Goal: Information Seeking & Learning: Learn about a topic

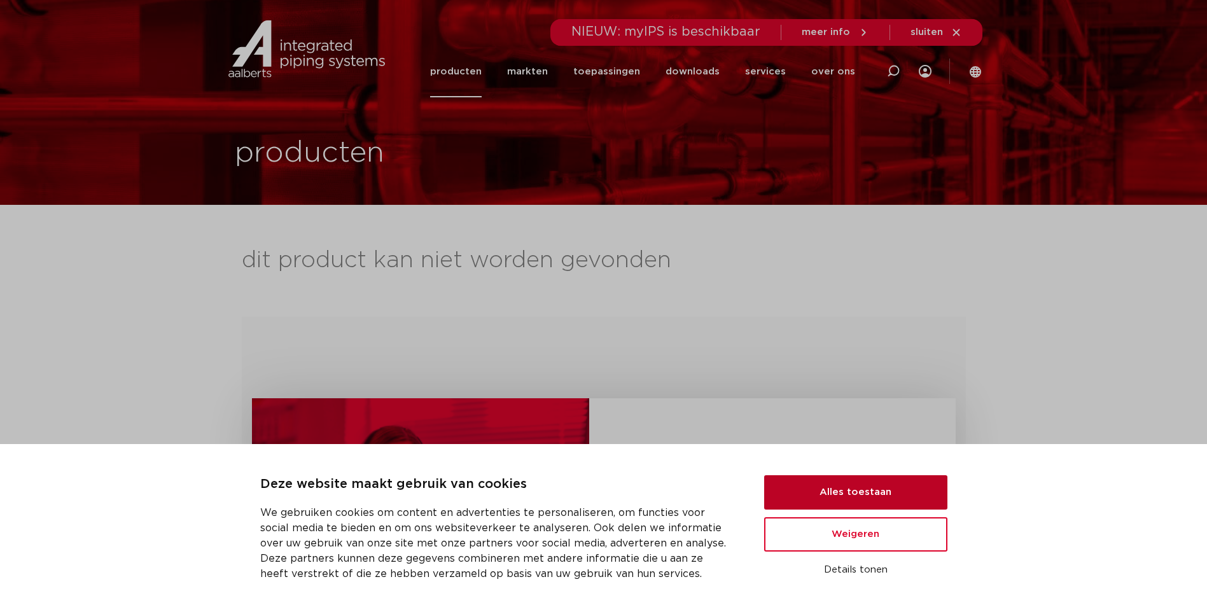
click at [836, 496] on button "Alles toestaan" at bounding box center [855, 492] width 183 height 34
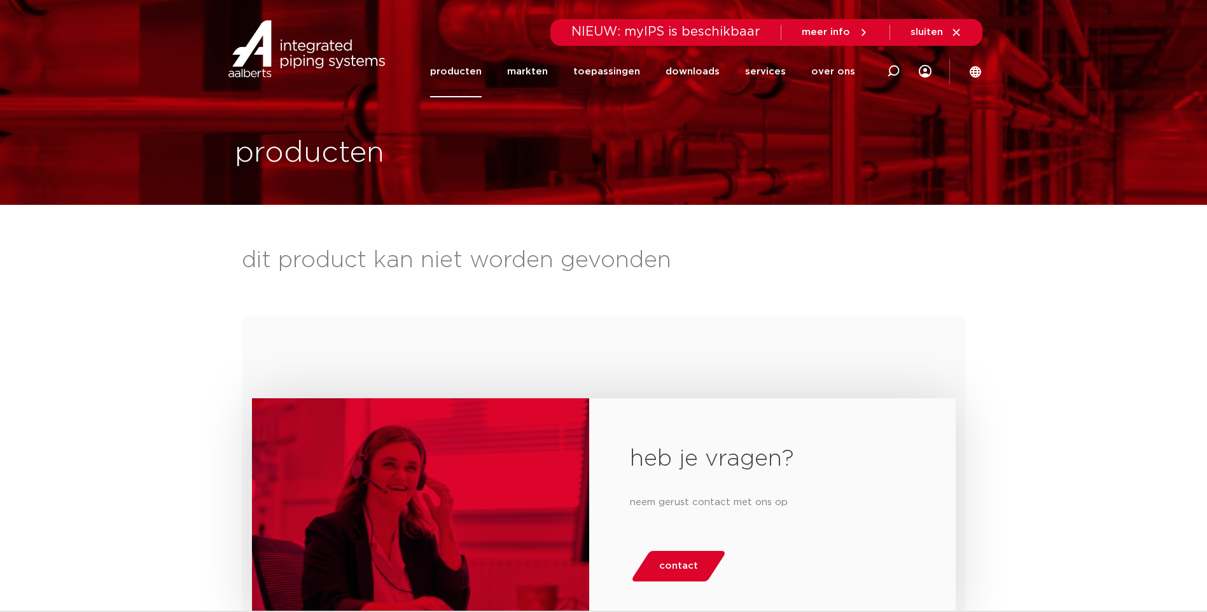
click at [471, 67] on link "producten" at bounding box center [456, 72] width 52 height 52
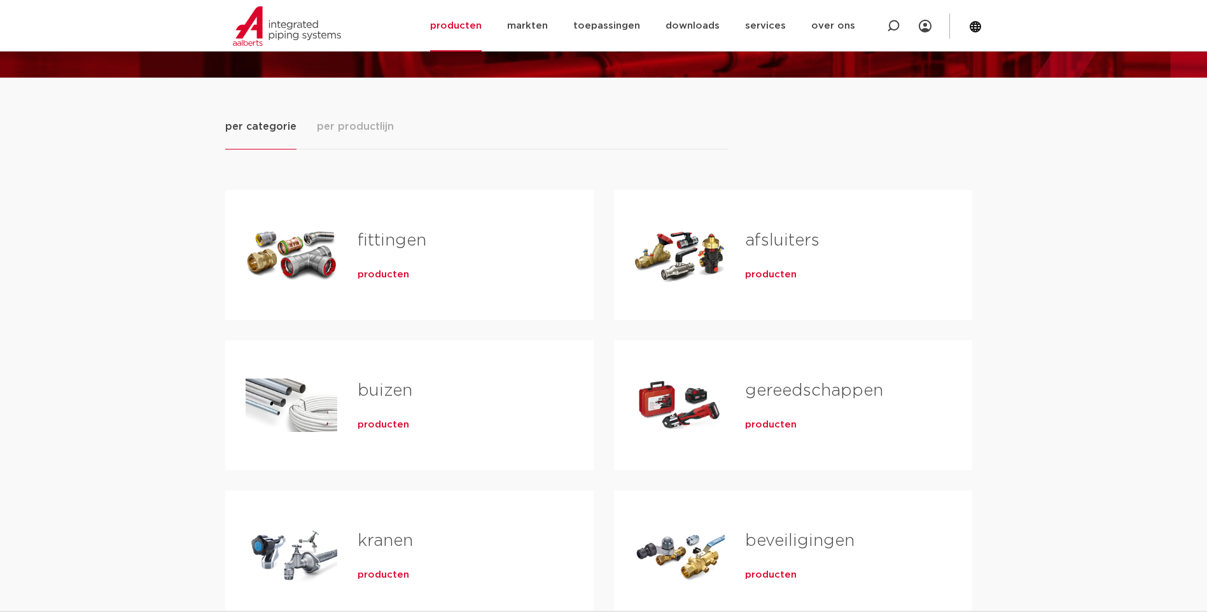
scroll to position [191, 0]
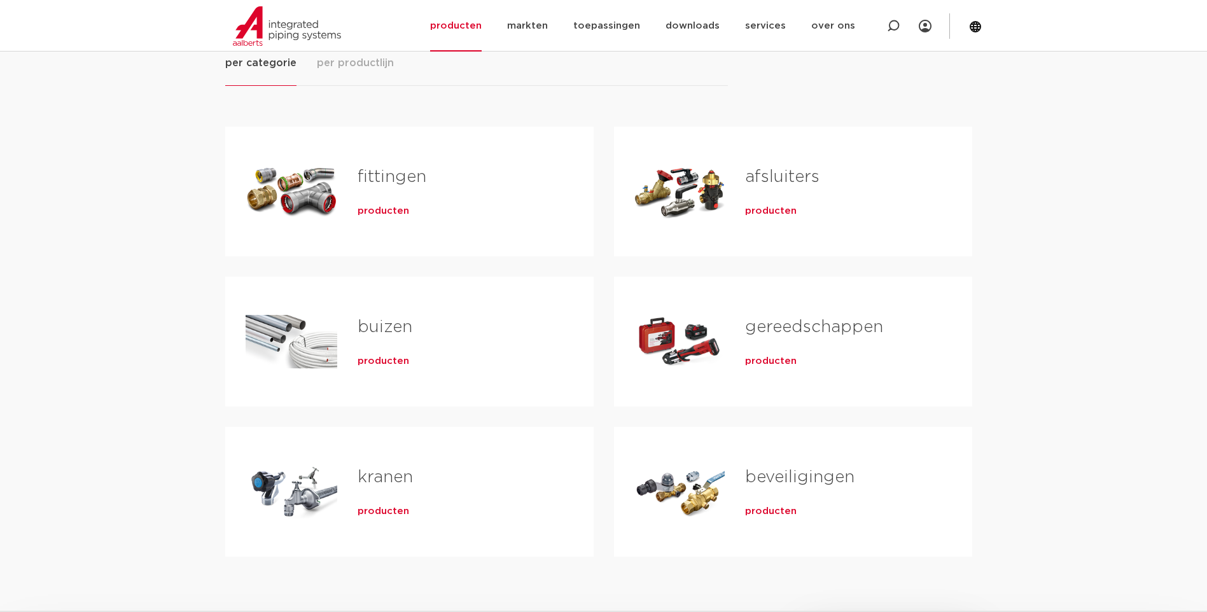
click at [370, 514] on span "producten" at bounding box center [384, 511] width 52 height 13
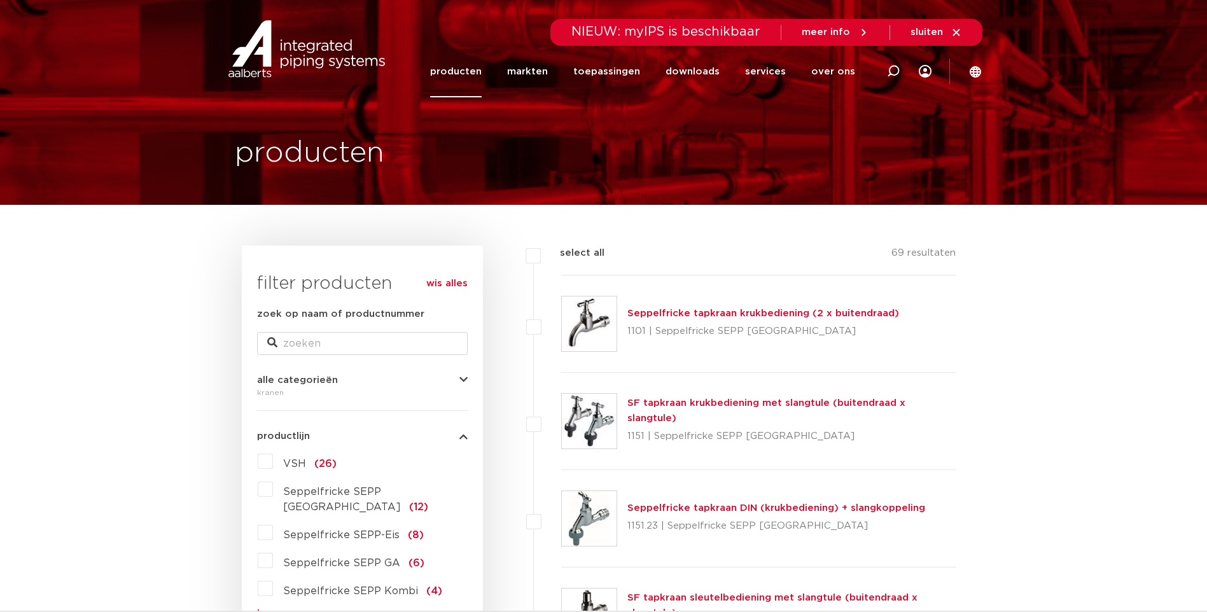
click at [273, 458] on label "VSH (26)" at bounding box center [305, 461] width 64 height 20
click at [0, 0] on input "VSH (26)" at bounding box center [0, 0] width 0 height 0
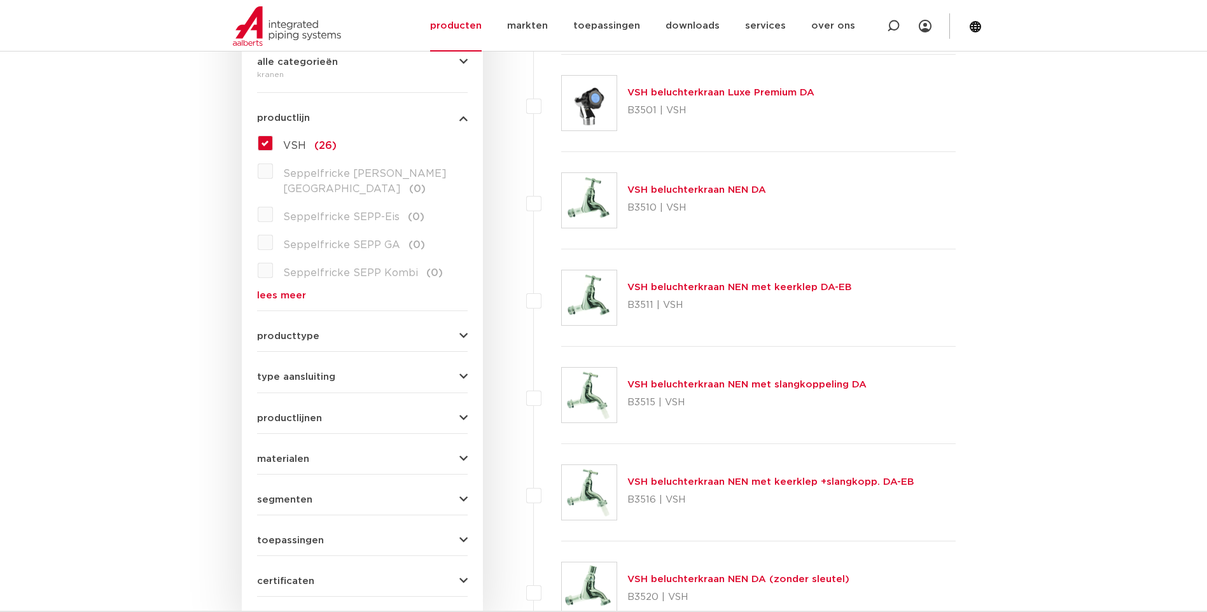
scroll to position [191, 0]
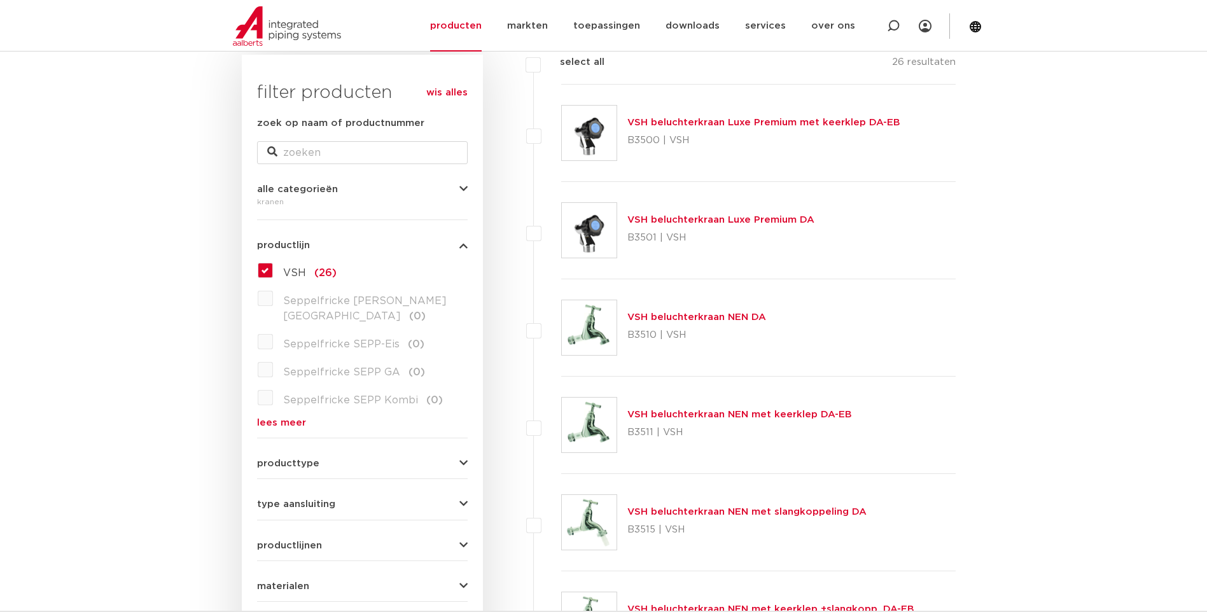
click at [273, 274] on label "VSH (26)" at bounding box center [305, 270] width 64 height 20
click at [0, 0] on input "VSH (26)" at bounding box center [0, 0] width 0 height 0
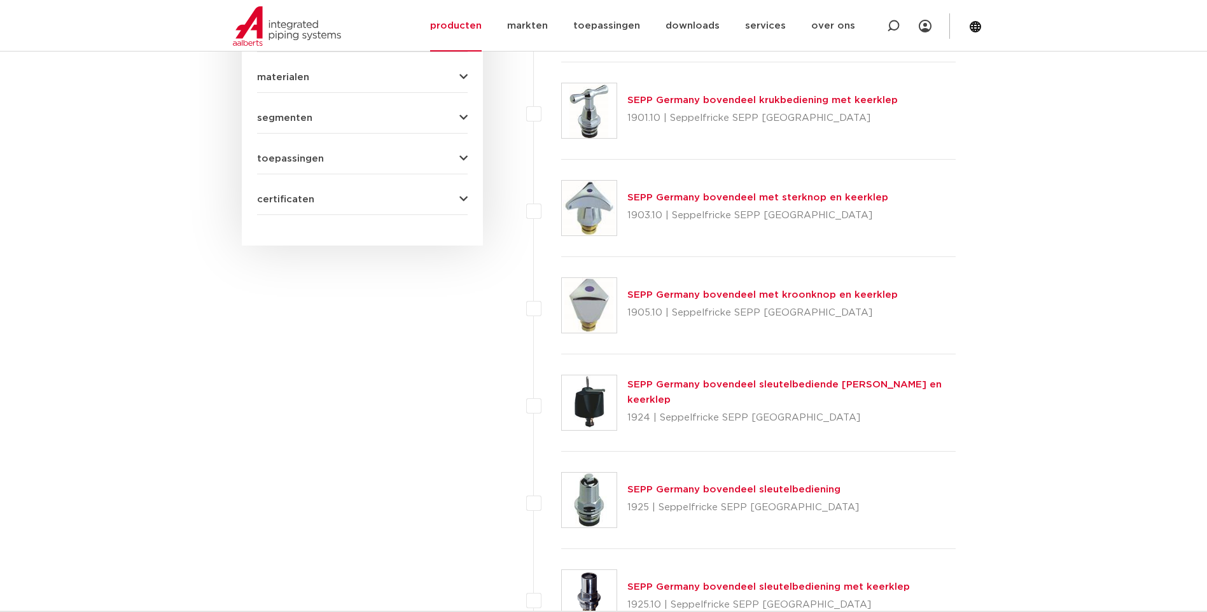
scroll to position [827, 0]
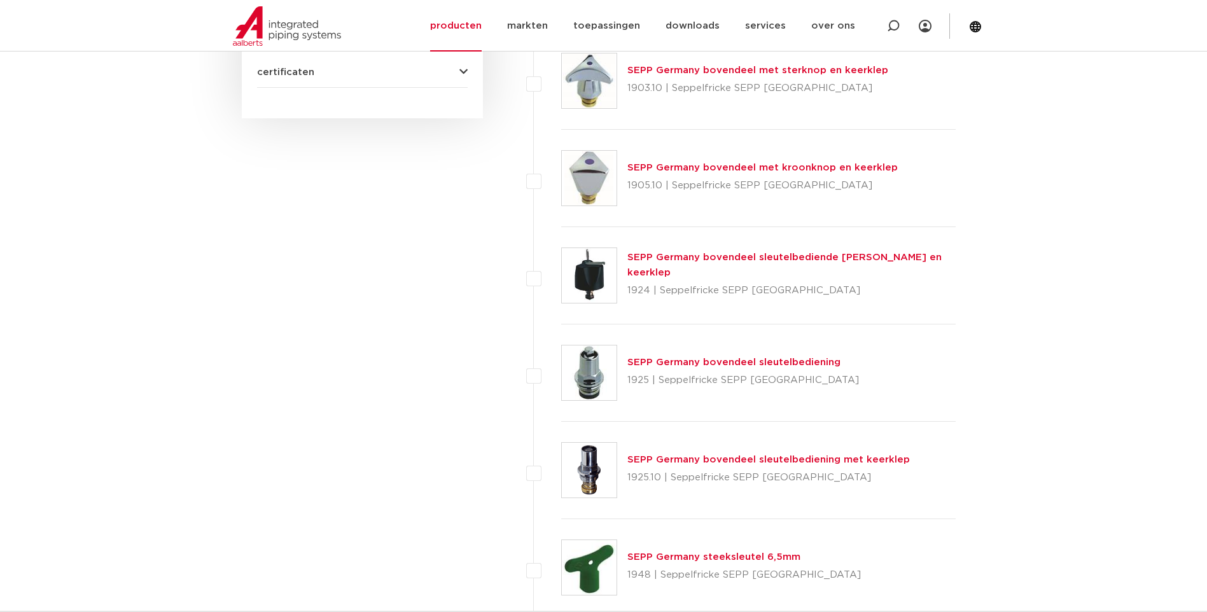
click at [696, 365] on link "SEPP Germany bovendeel sleutelbediening" at bounding box center [733, 363] width 213 height 10
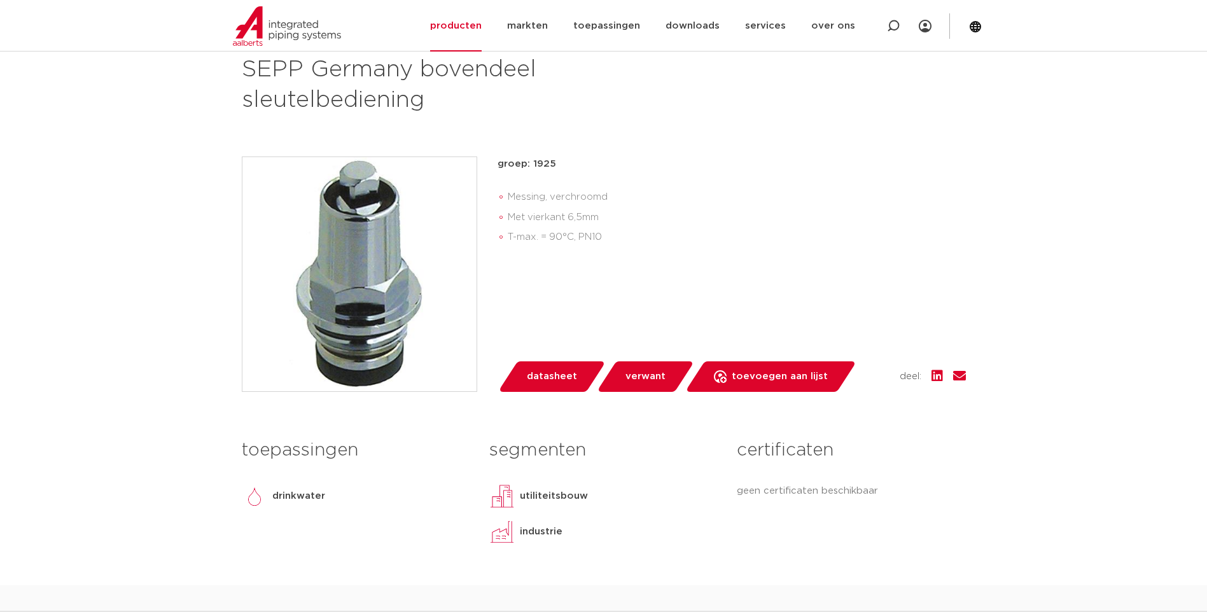
scroll to position [127, 0]
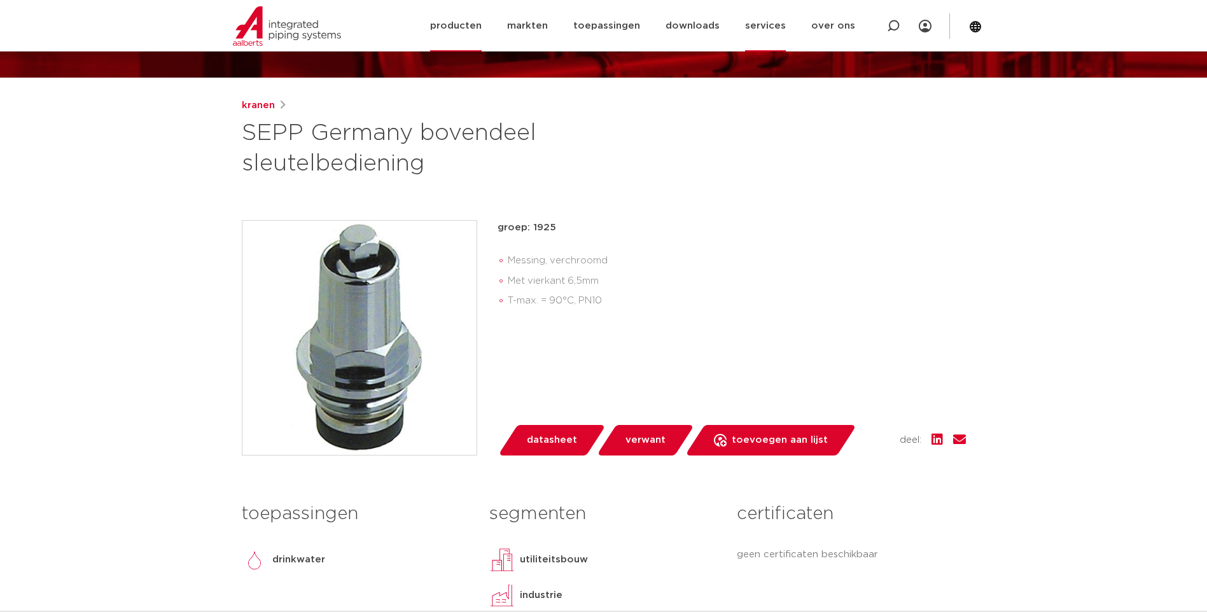
click at [778, 26] on link "services" at bounding box center [765, 26] width 41 height 52
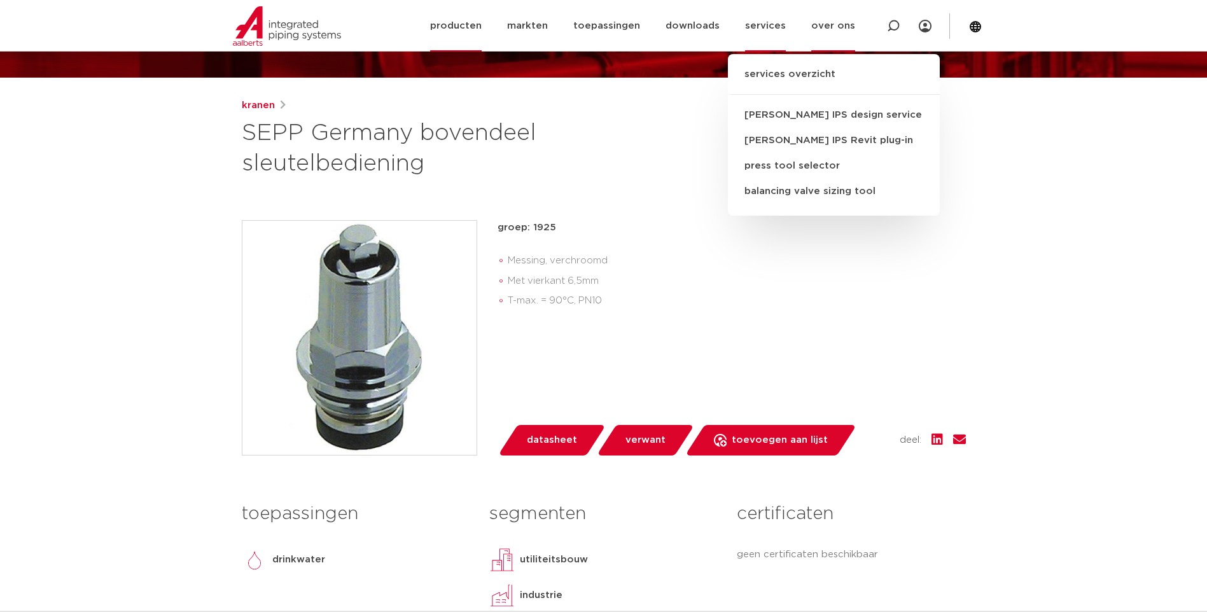
click at [832, 27] on link "over ons" at bounding box center [833, 26] width 44 height 52
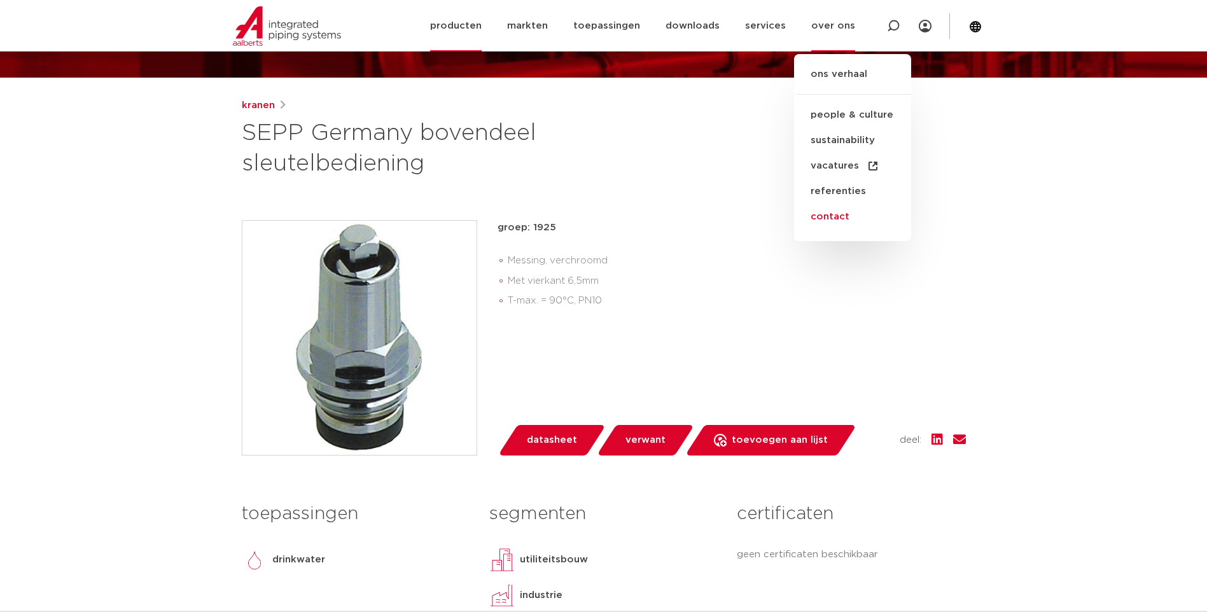
click at [850, 214] on link "contact" at bounding box center [852, 216] width 117 height 25
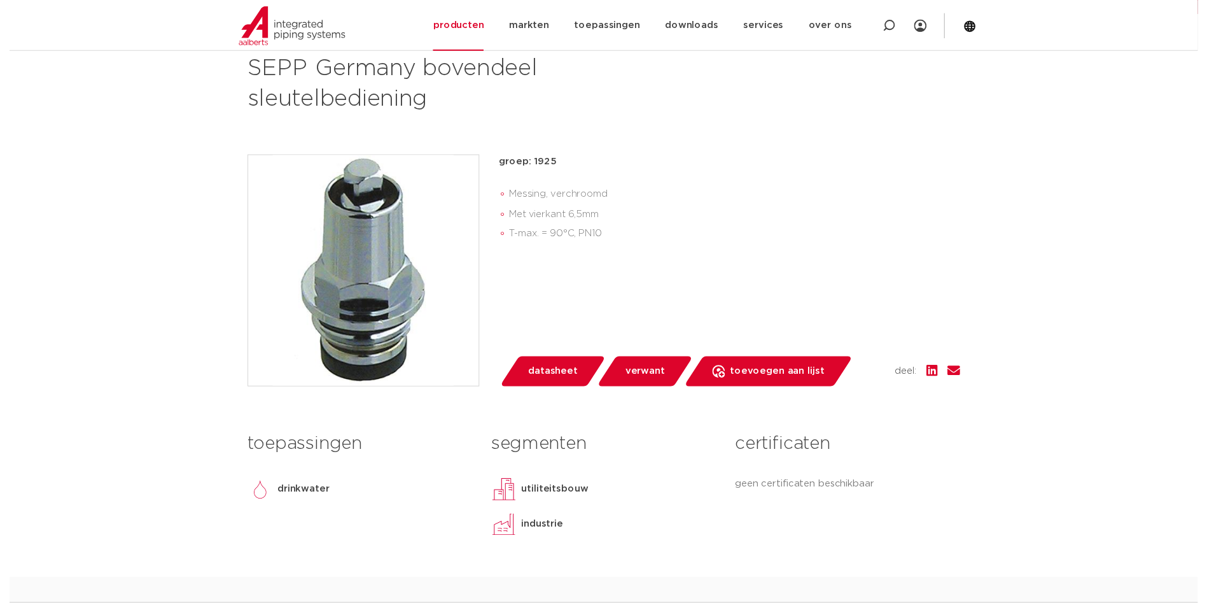
scroll to position [255, 0]
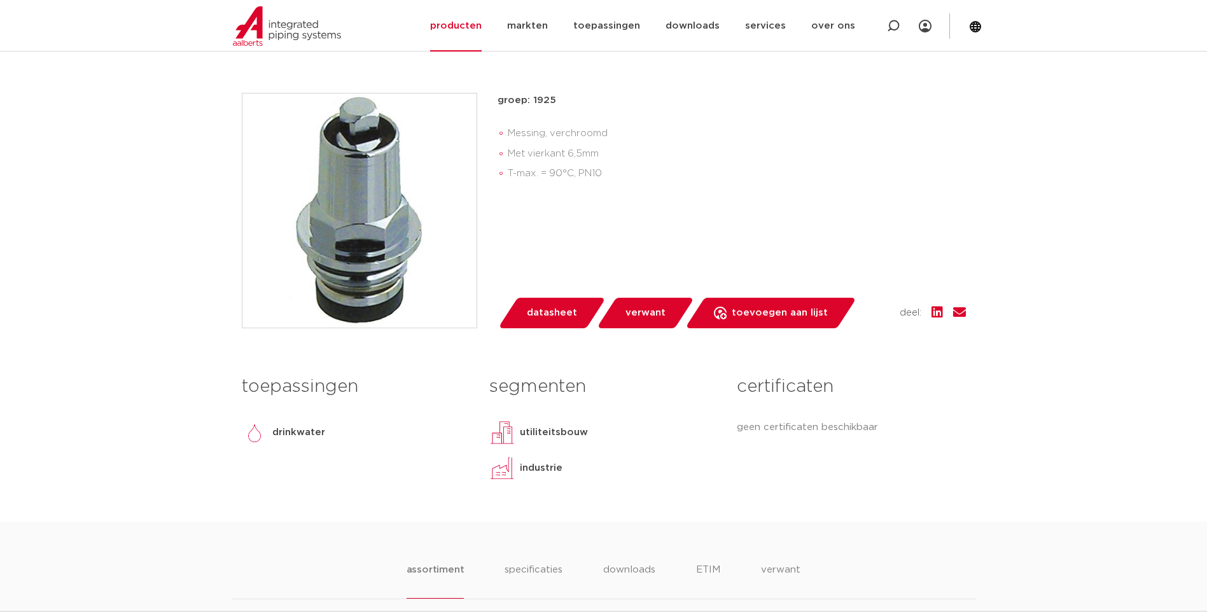
click at [565, 309] on span "datasheet" at bounding box center [552, 313] width 50 height 20
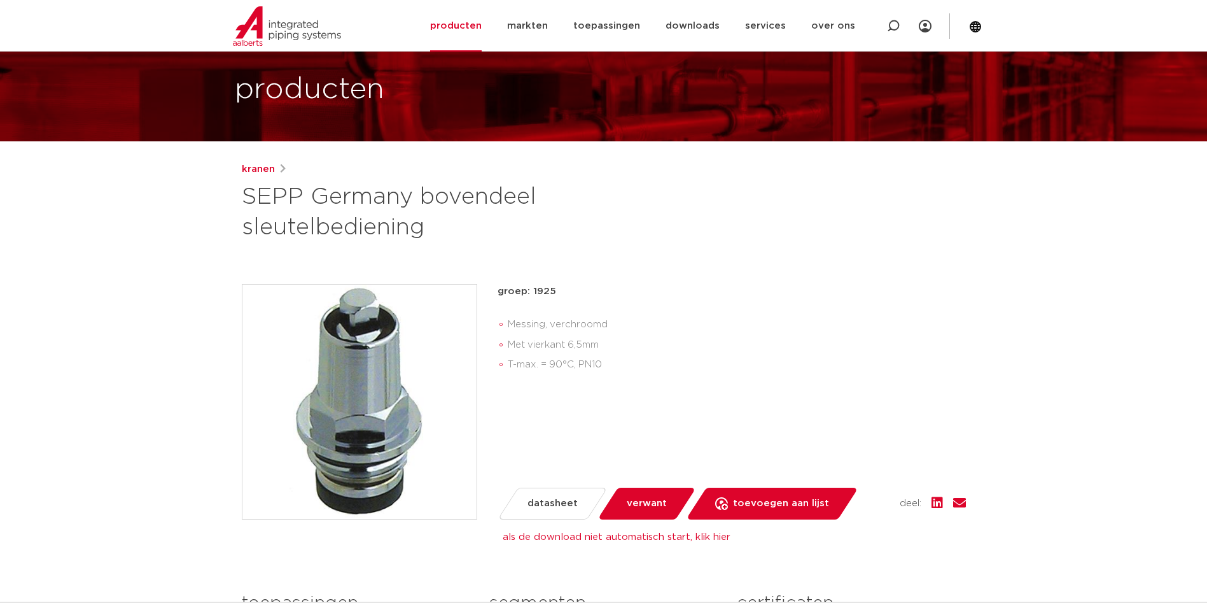
scroll to position [191, 0]
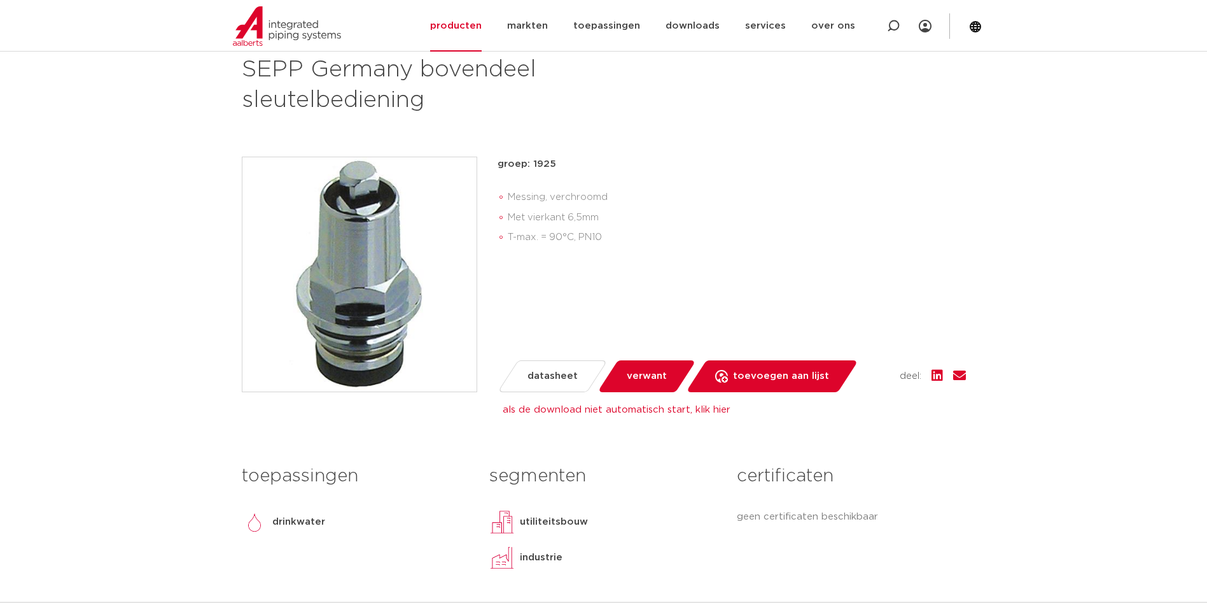
click at [641, 373] on span "verwant" at bounding box center [647, 376] width 40 height 20
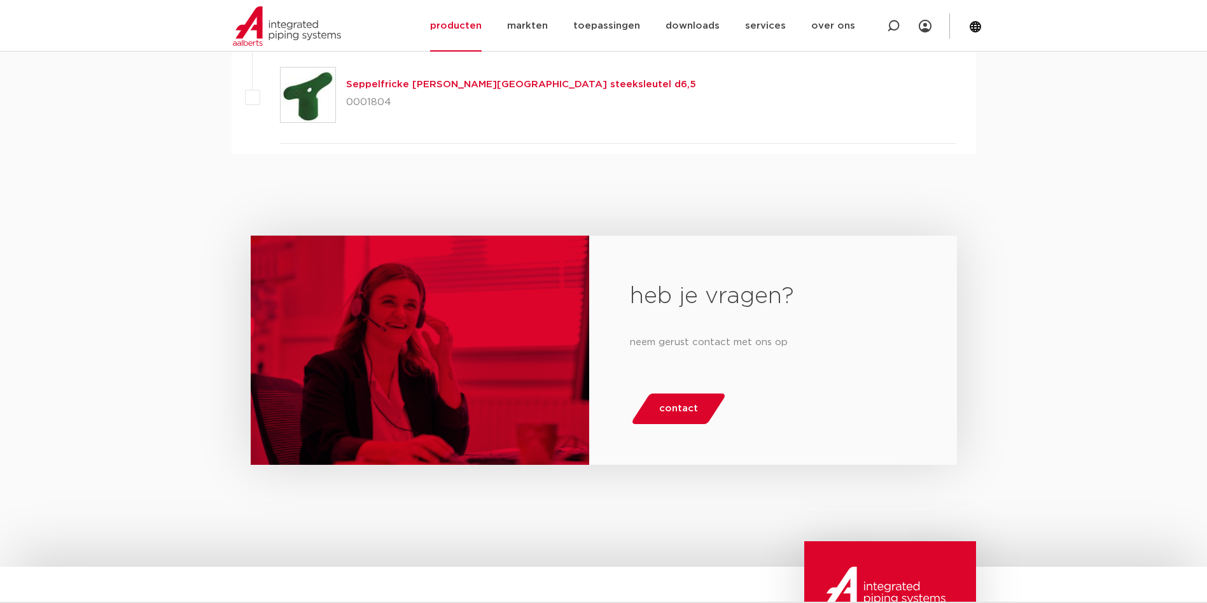
scroll to position [738, 0]
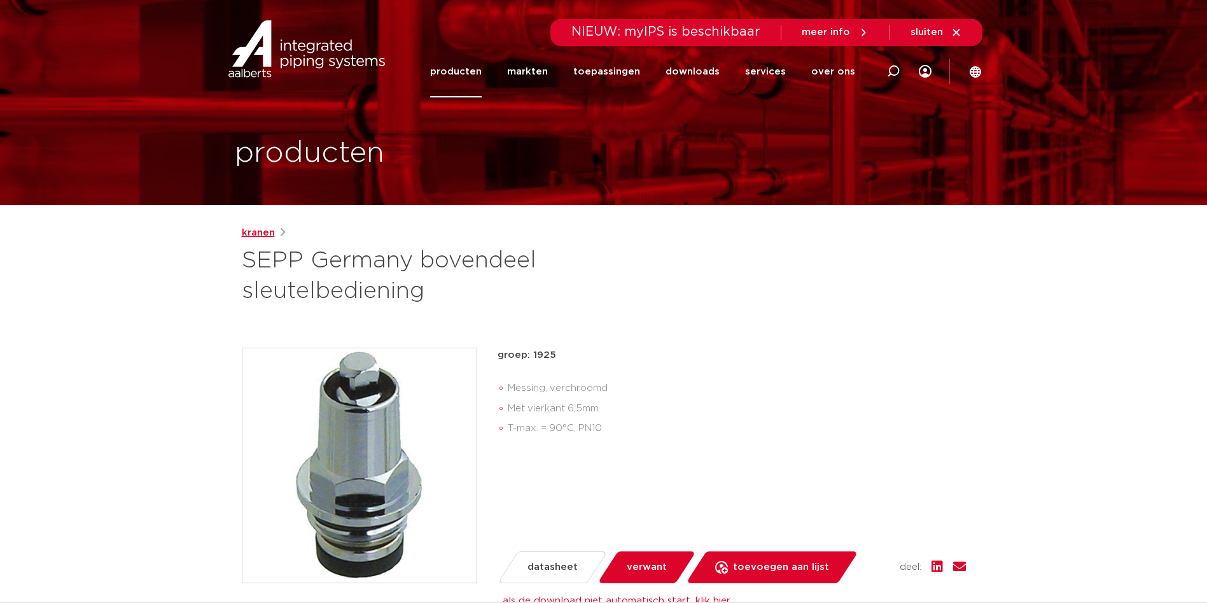
click at [267, 232] on link "kranen" at bounding box center [258, 232] width 33 height 15
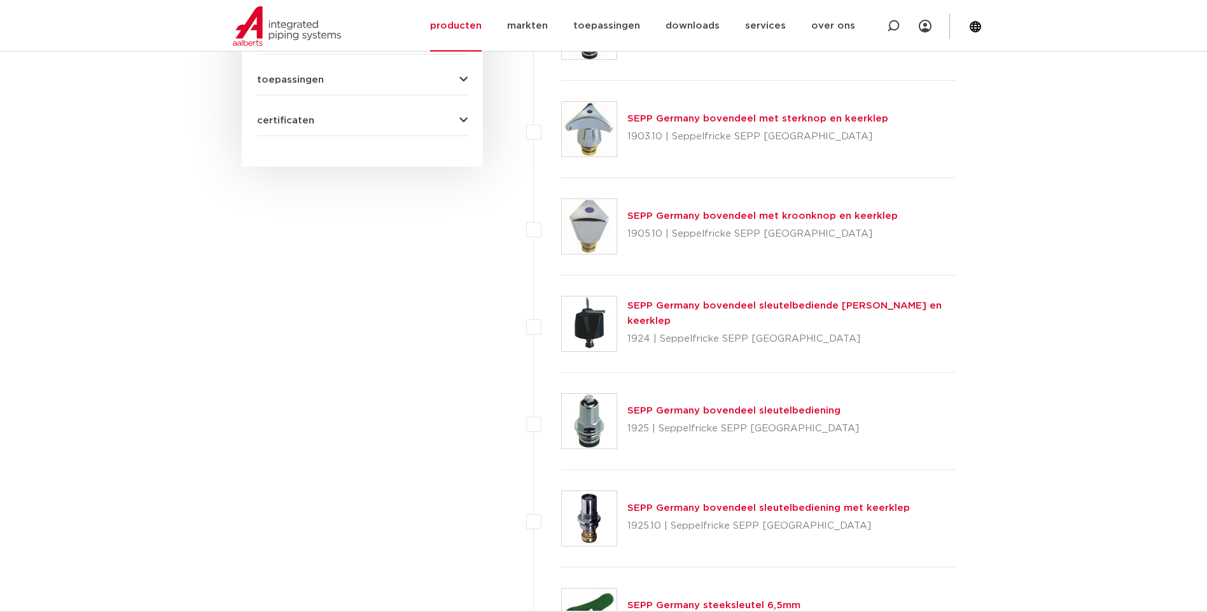
scroll to position [843, 0]
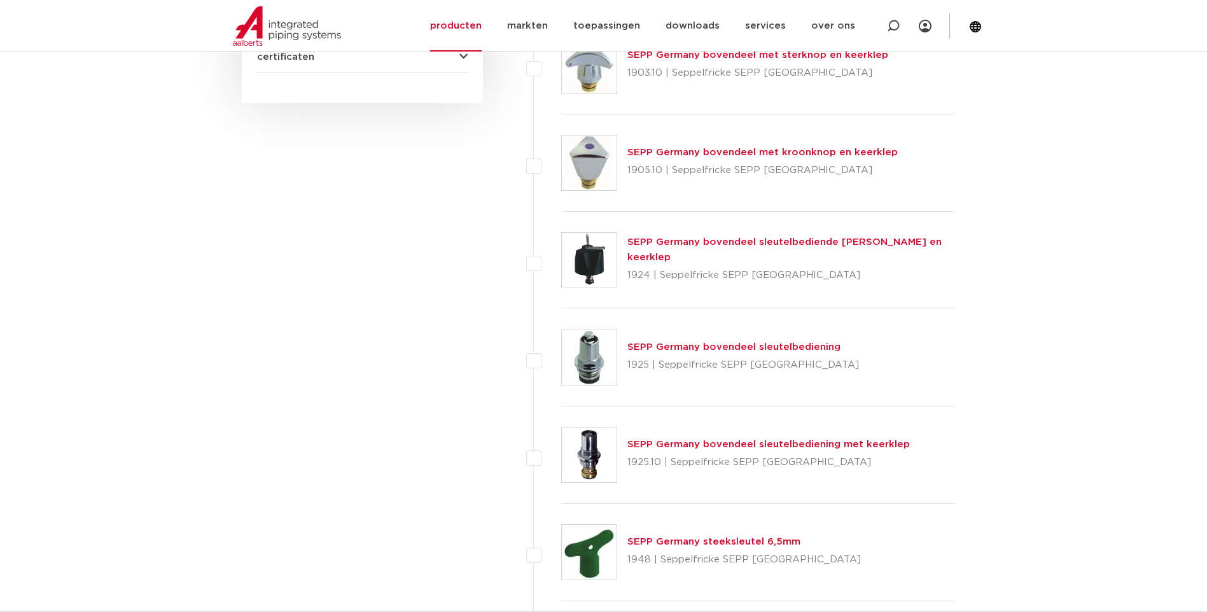
click at [692, 451] on div "SEPP Germany bovendeel sleutelbediening met keerklep 1925.10 | Seppelfricke SEP…" at bounding box center [768, 455] width 283 height 36
click at [669, 444] on link "SEPP Germany bovendeel sleutelbediening met keerklep" at bounding box center [768, 445] width 283 height 10
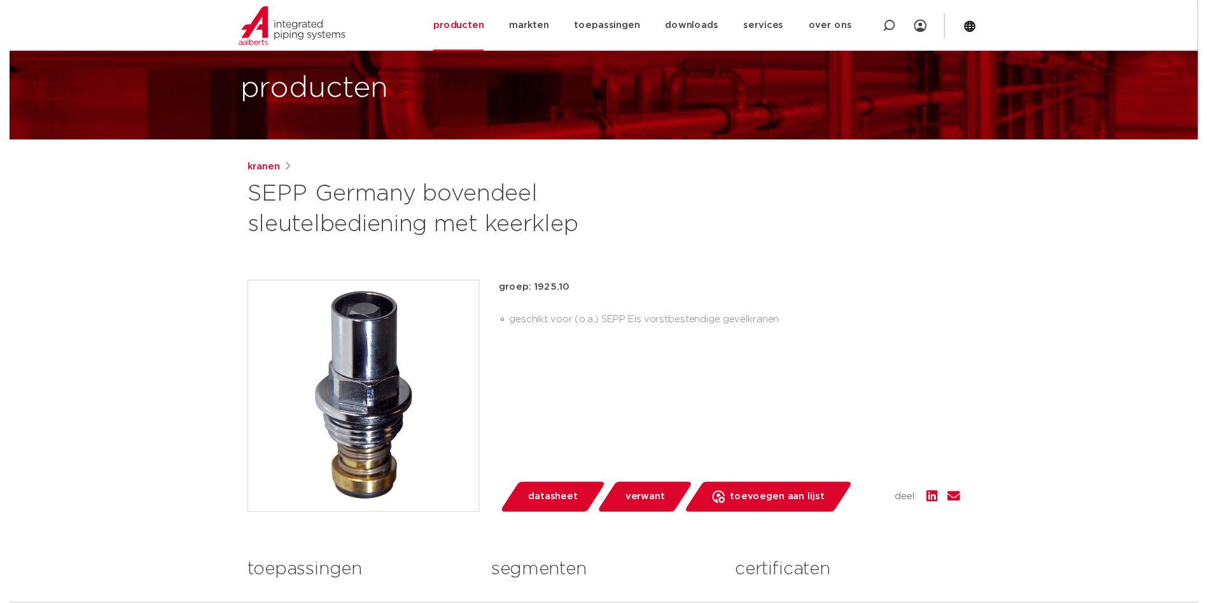
scroll to position [127, 0]
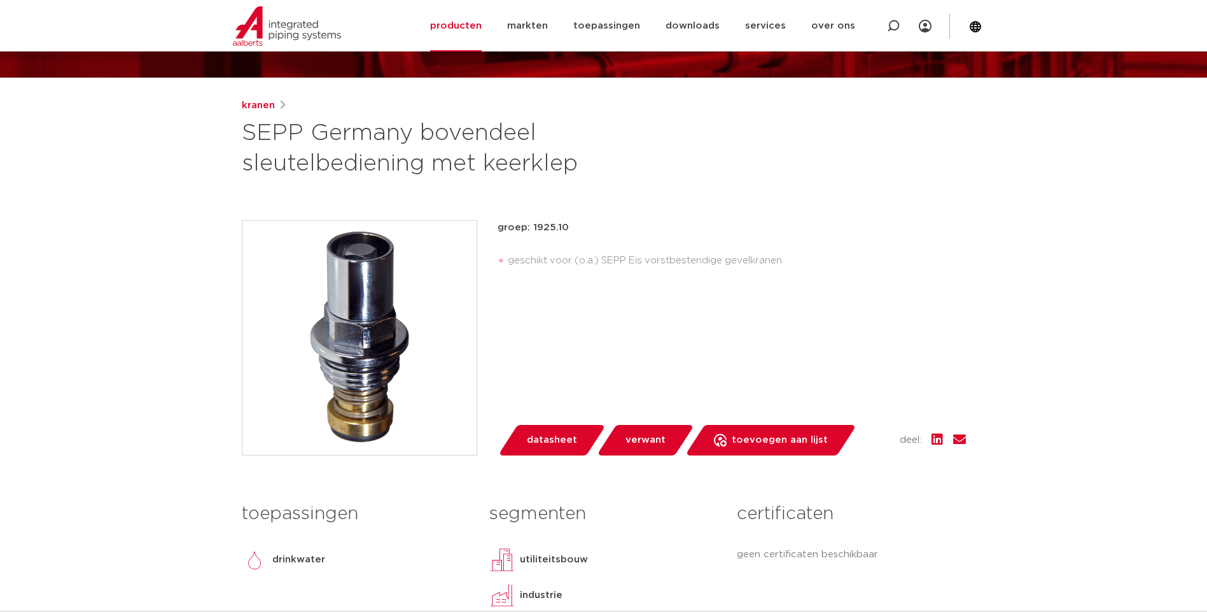
click at [558, 438] on span "datasheet" at bounding box center [552, 440] width 50 height 20
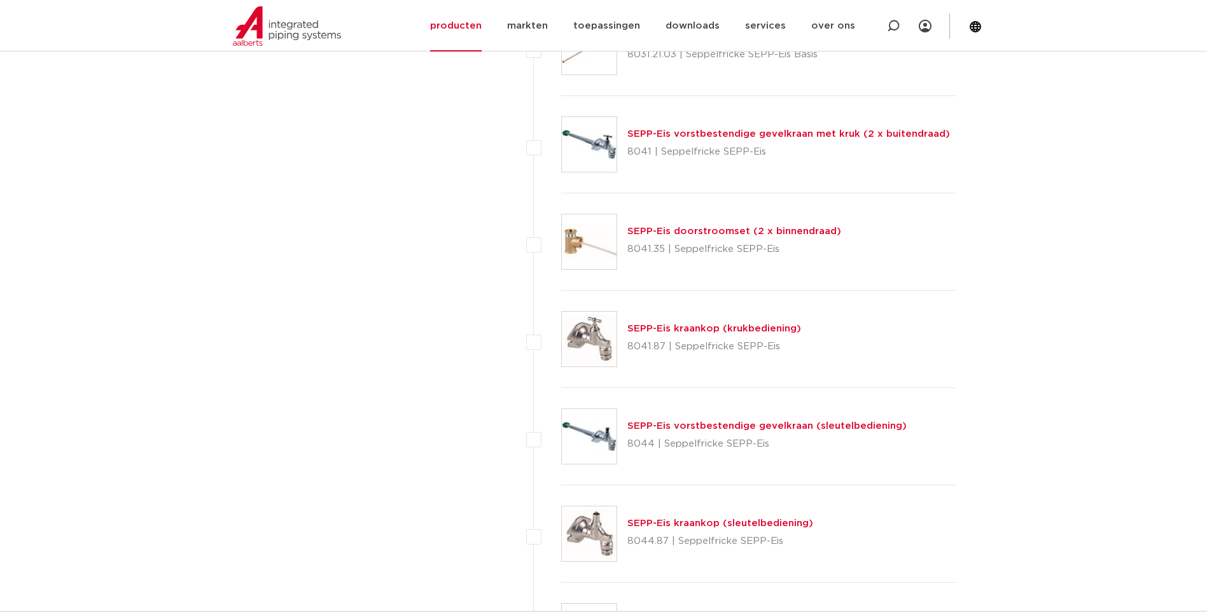
scroll to position [2385, 0]
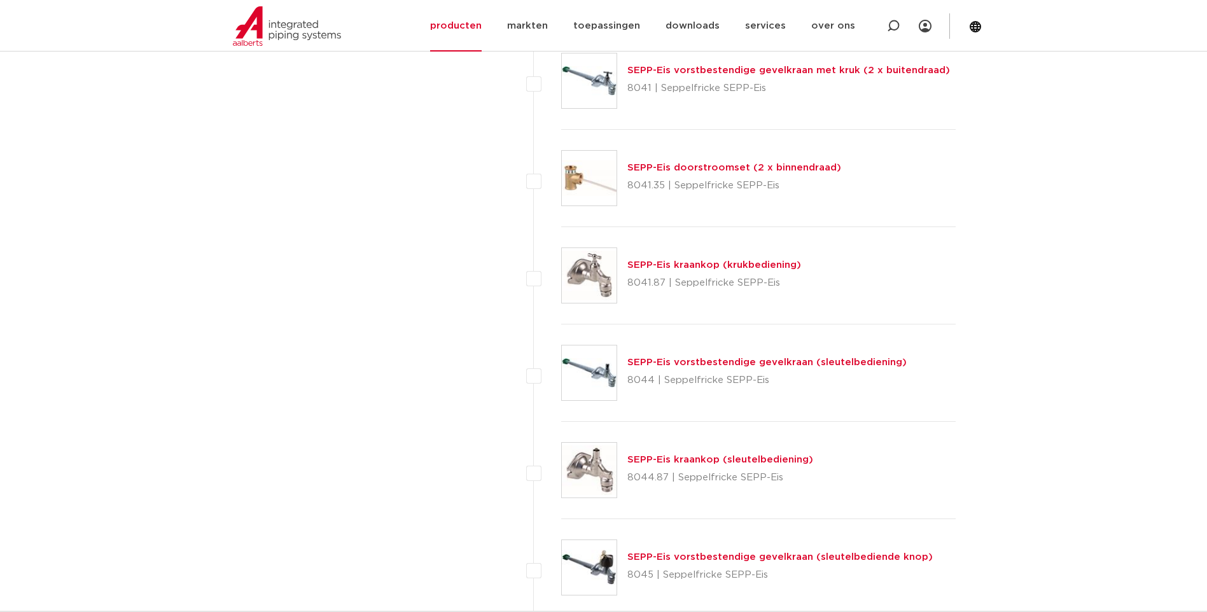
click at [660, 463] on link "SEPP-Eis kraankop (sleutelbediening)" at bounding box center [720, 460] width 186 height 10
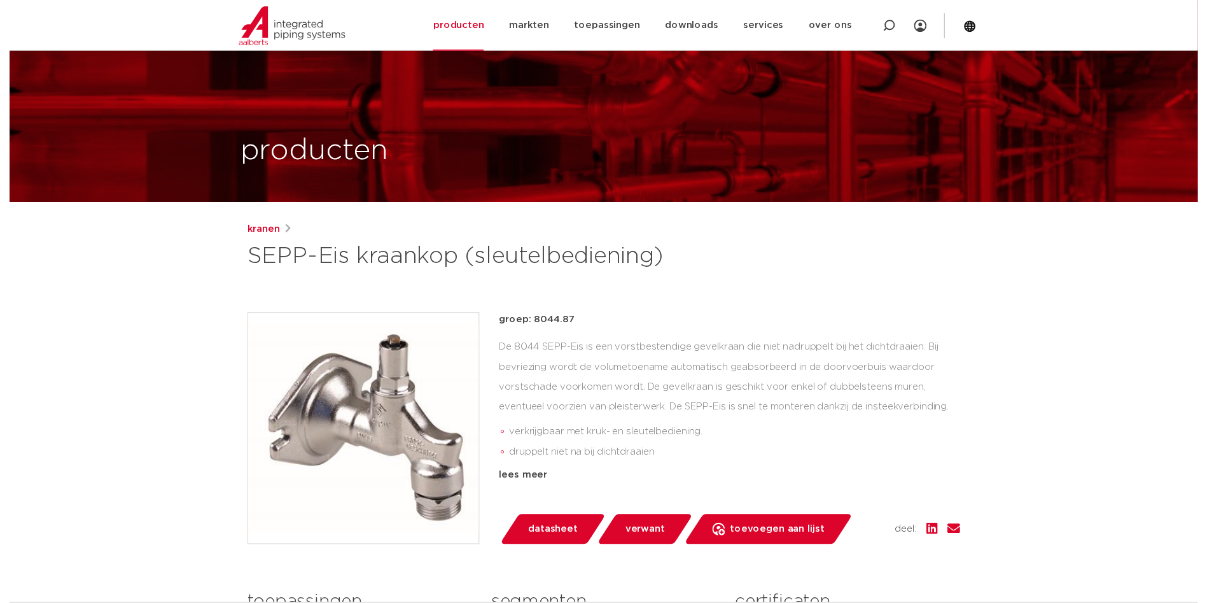
scroll to position [64, 0]
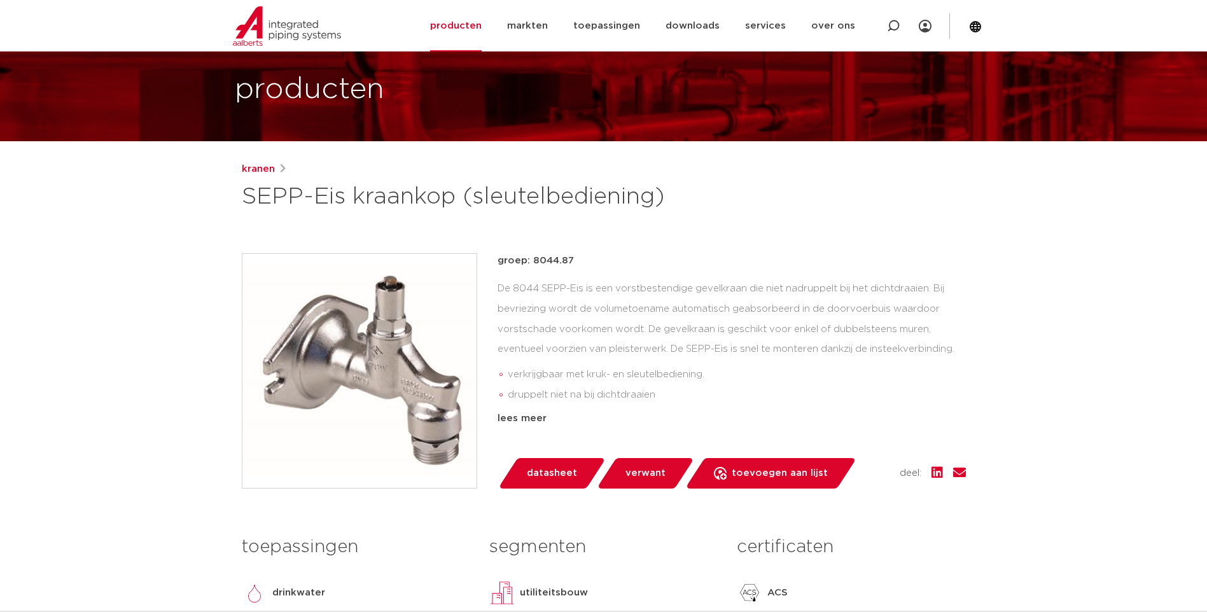
click at [560, 472] on span "datasheet" at bounding box center [552, 473] width 50 height 20
